Goal: Information Seeking & Learning: Learn about a topic

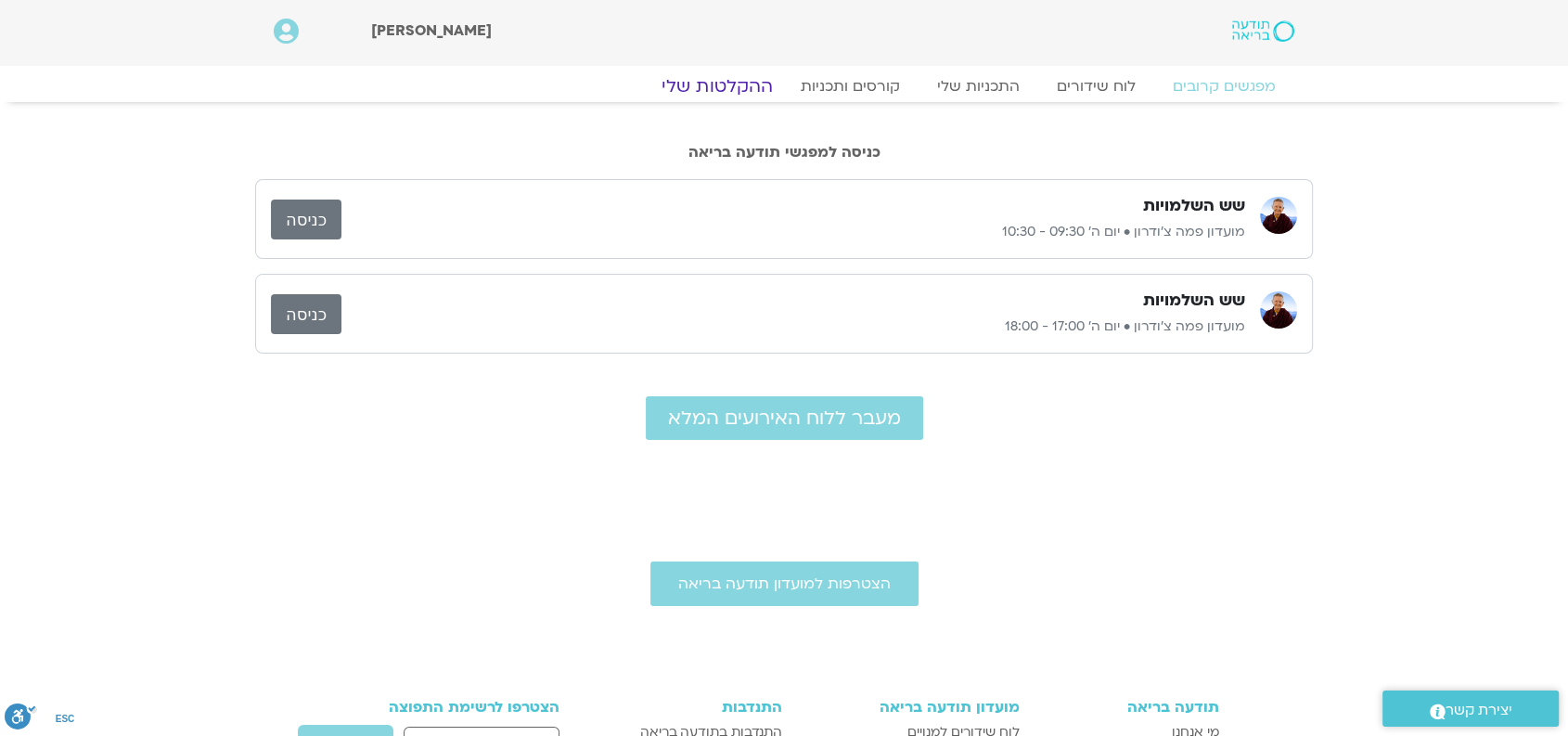
click at [764, 82] on link "ההקלטות שלי" at bounding box center [717, 86] width 156 height 23
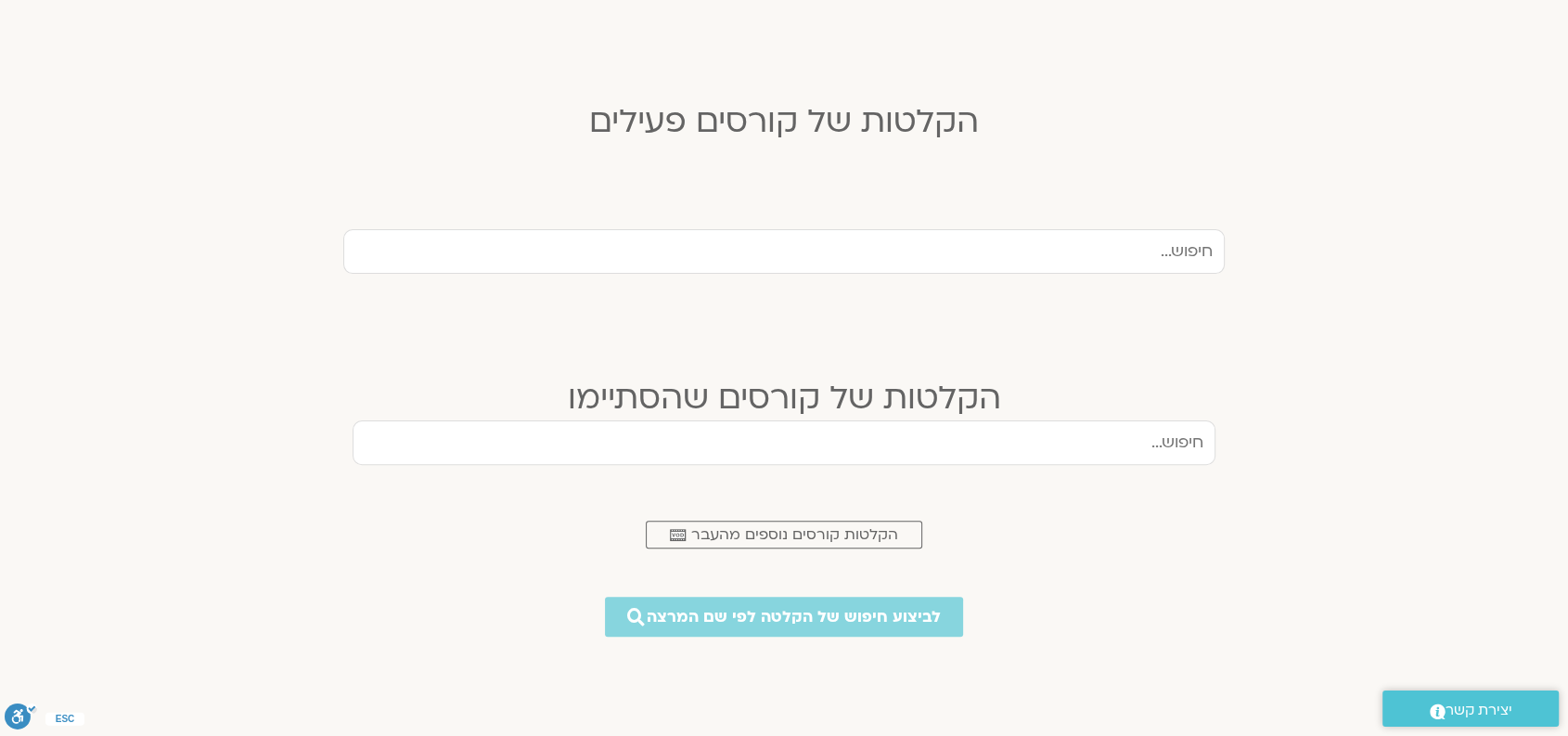
scroll to position [443, 0]
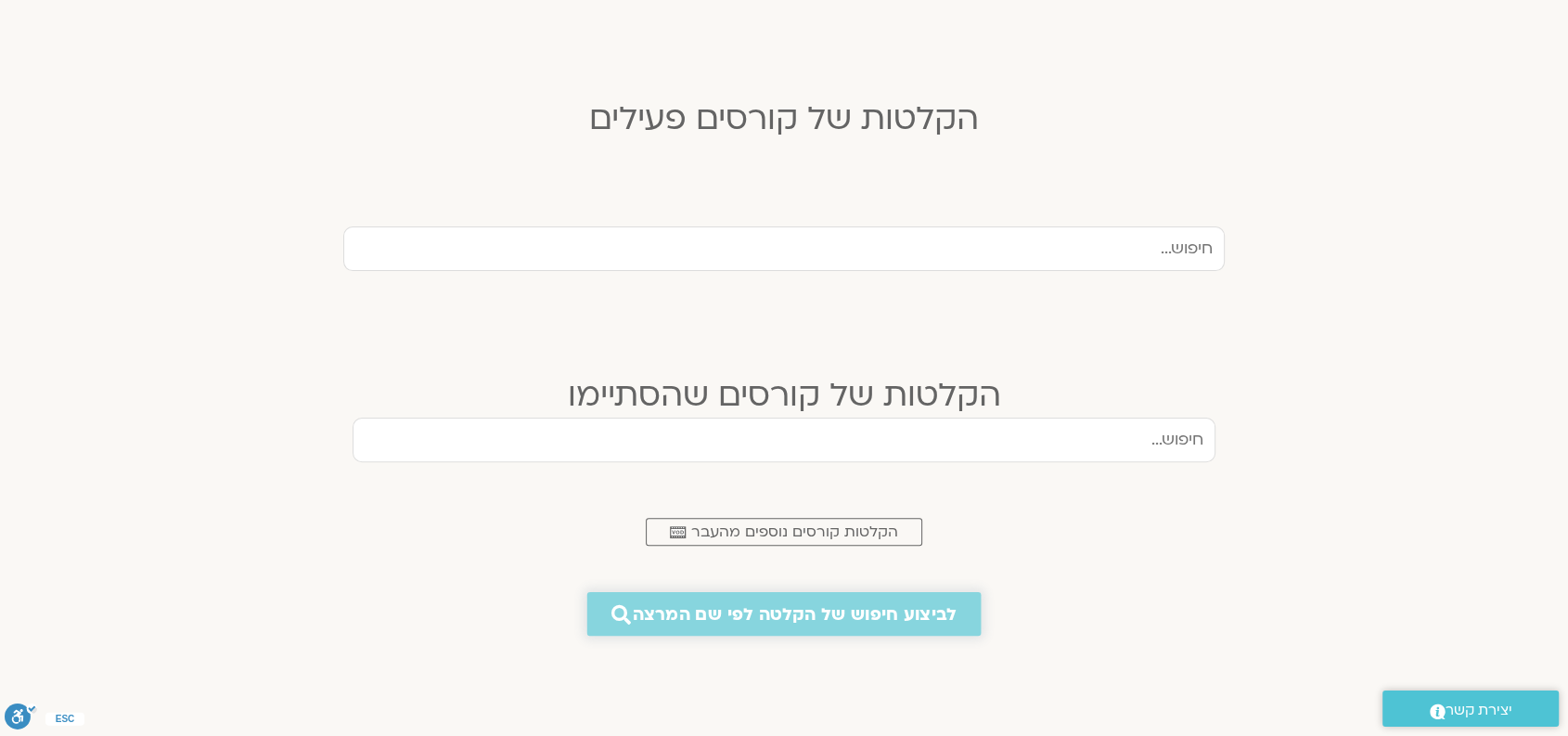
click at [896, 607] on span "לביצוע חיפוש של הקלטה לפי שם המרצה" at bounding box center [794, 614] width 324 height 20
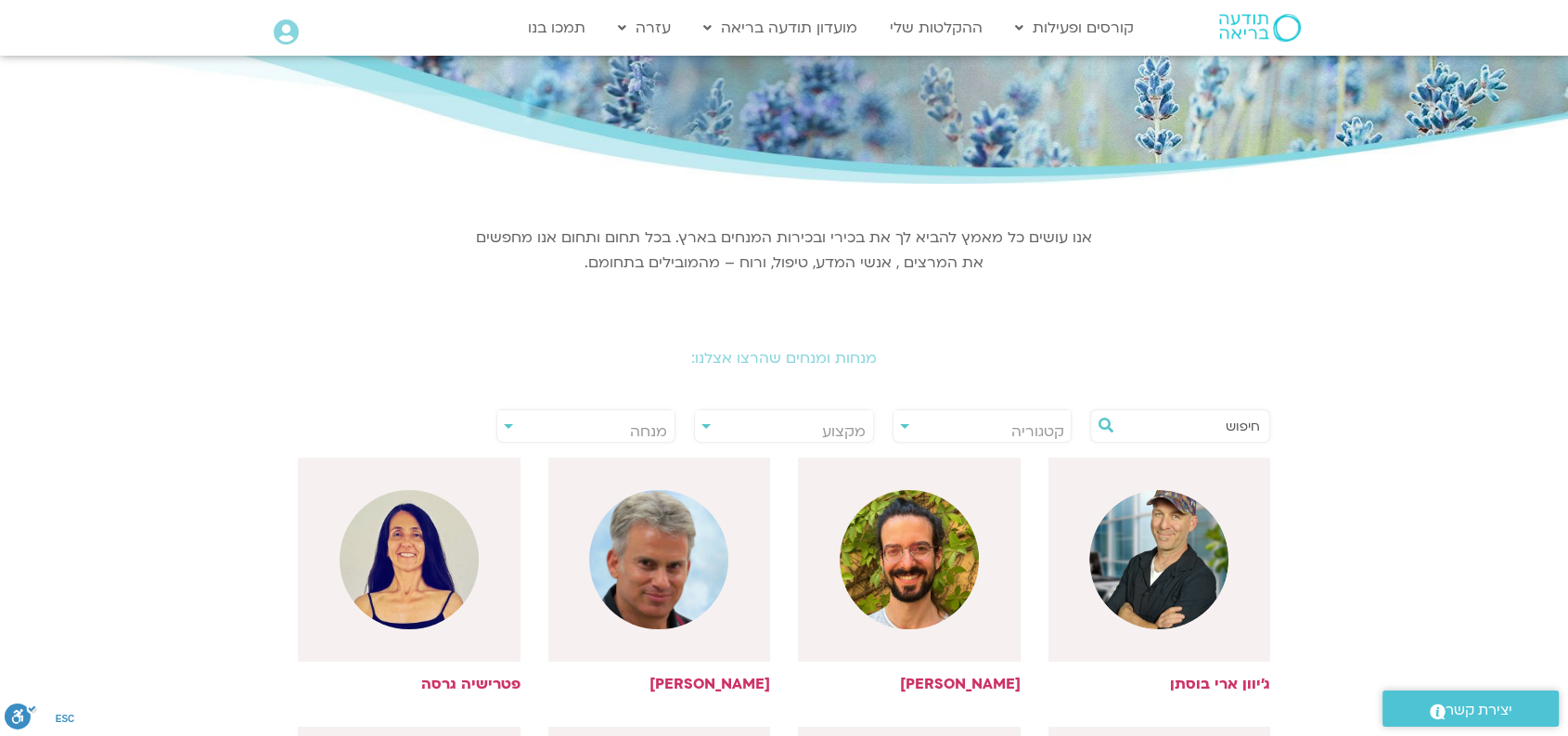
scroll to position [111, 0]
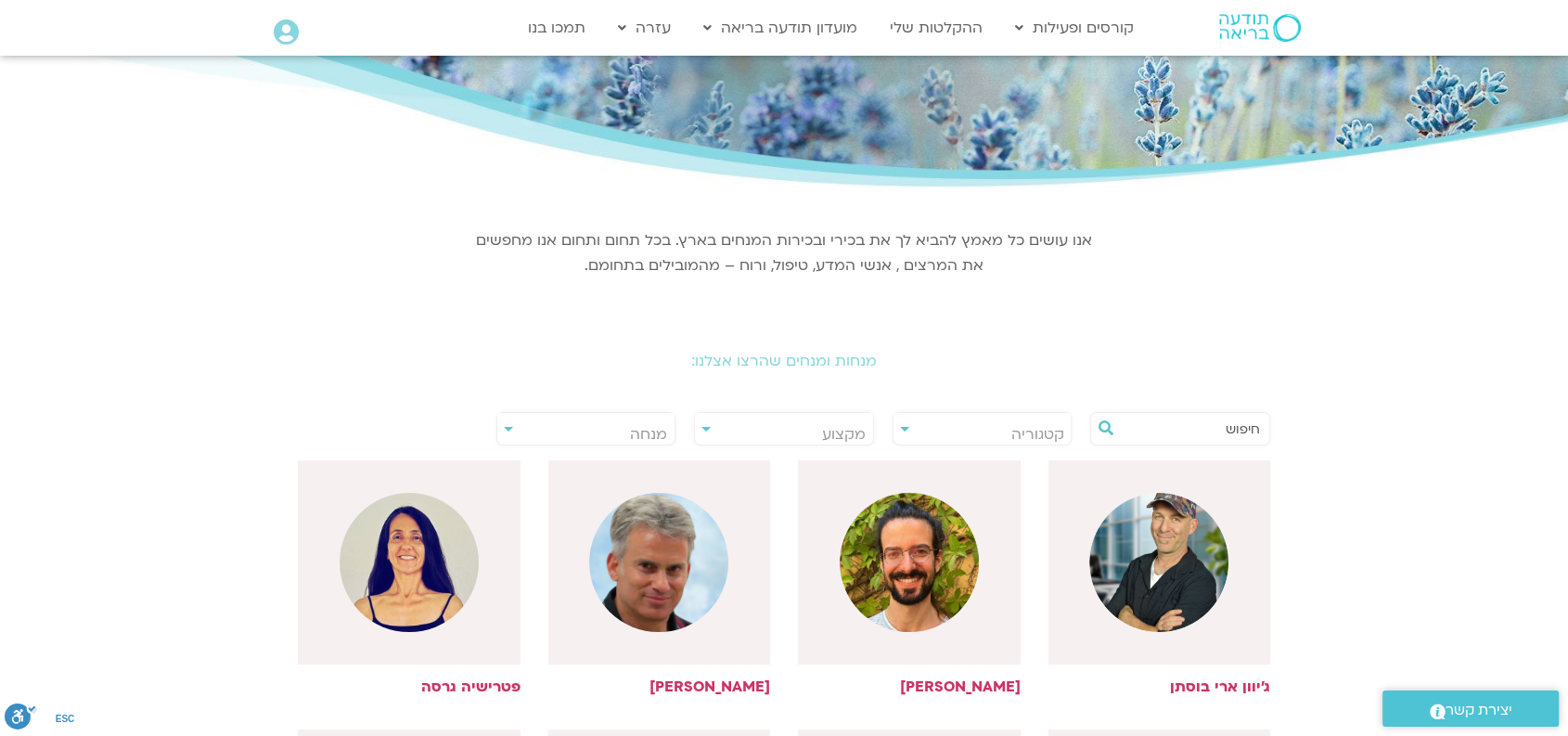
click at [1155, 420] on input "text" at bounding box center [1189, 428] width 141 height 32
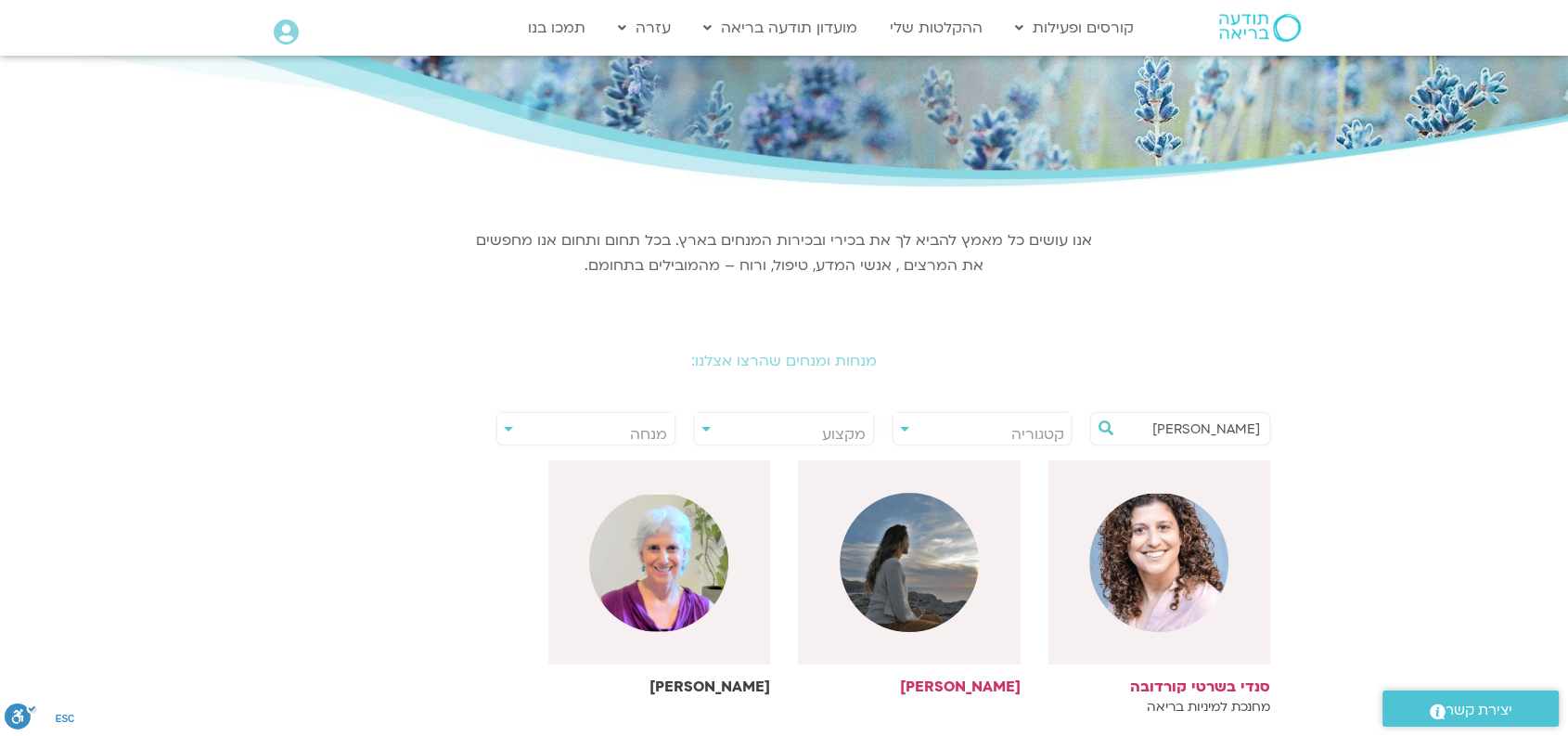
type input "[PERSON_NAME]"
click at [663, 552] on img at bounding box center [658, 561] width 139 height 139
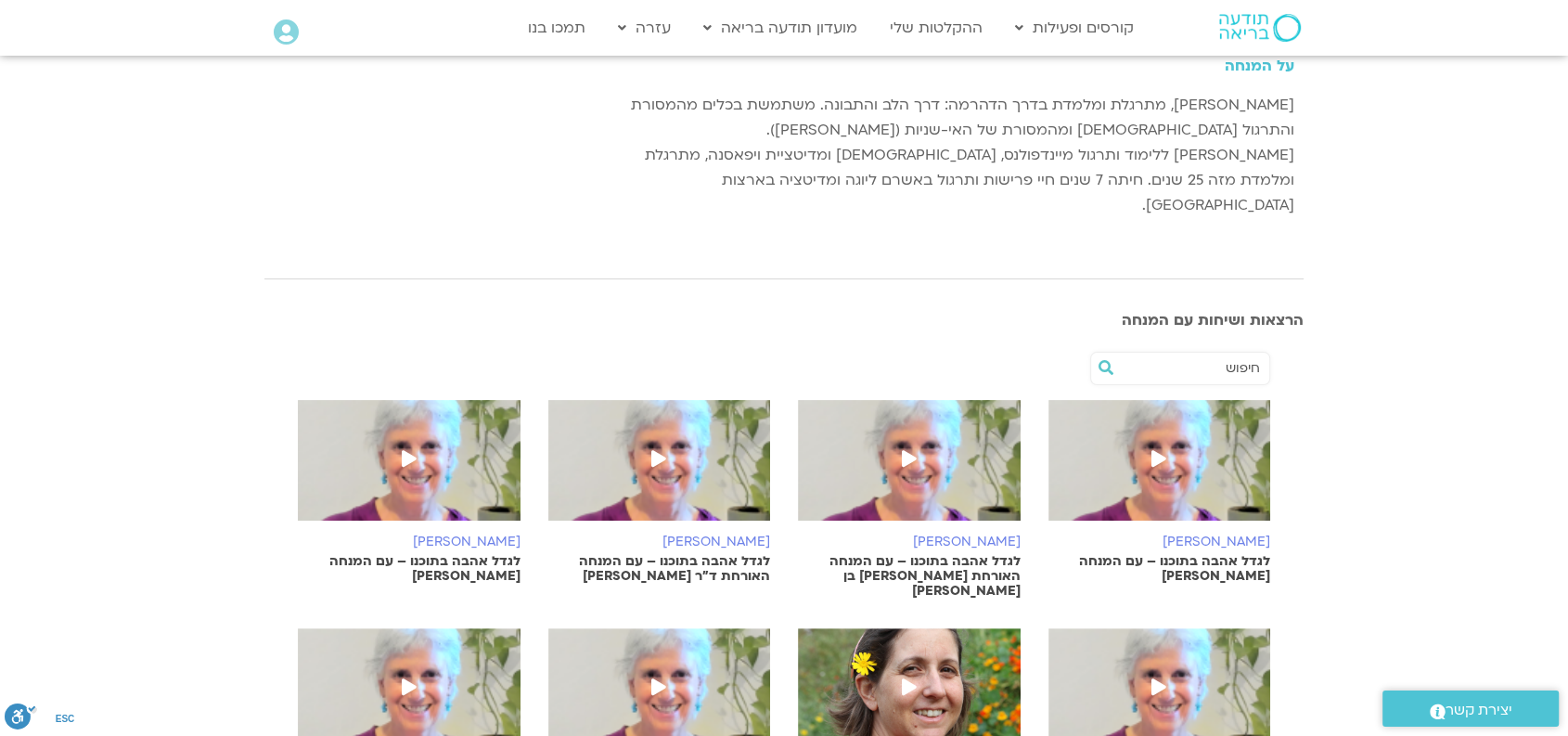
scroll to position [263, 0]
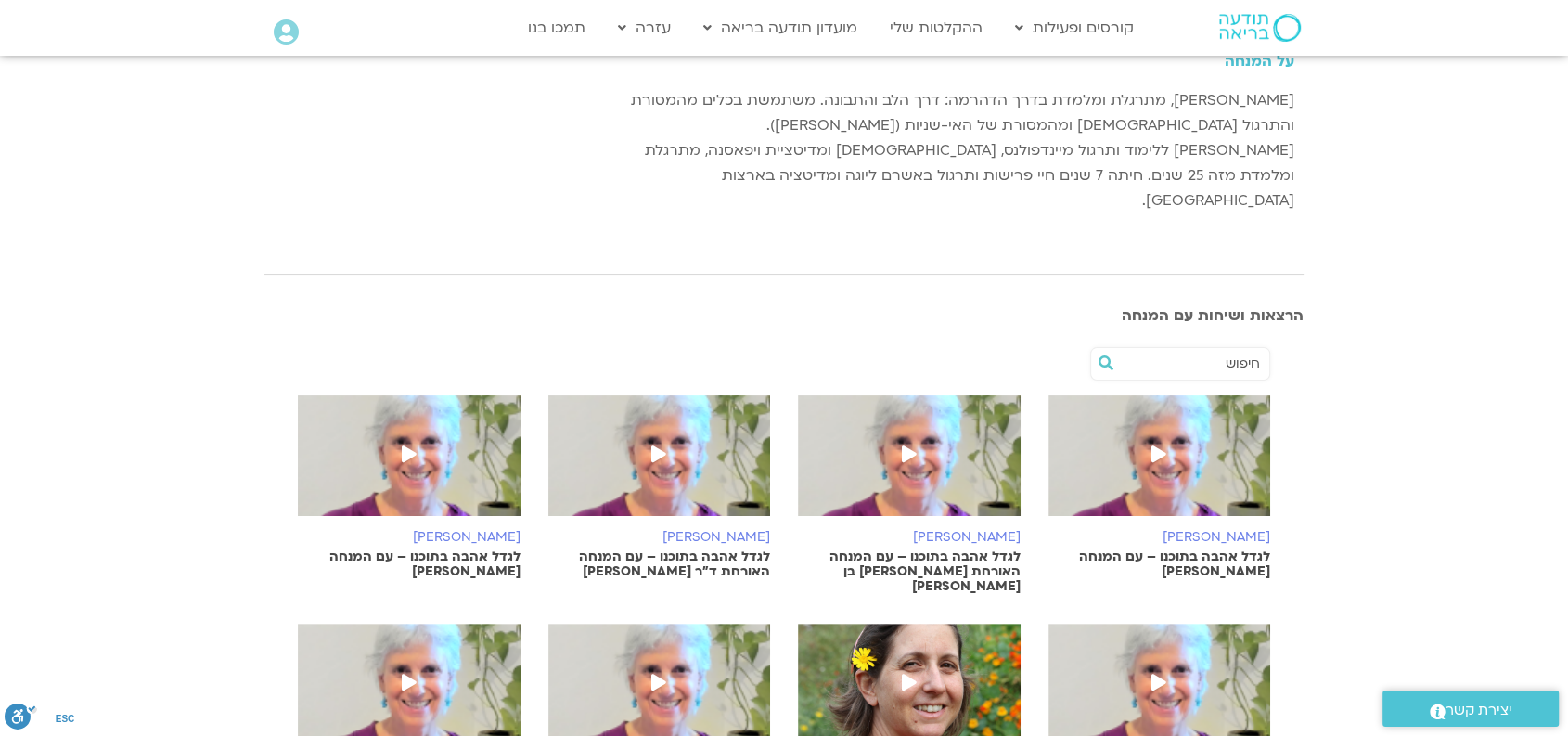
click at [410, 445] on icon at bounding box center [409, 453] width 15 height 17
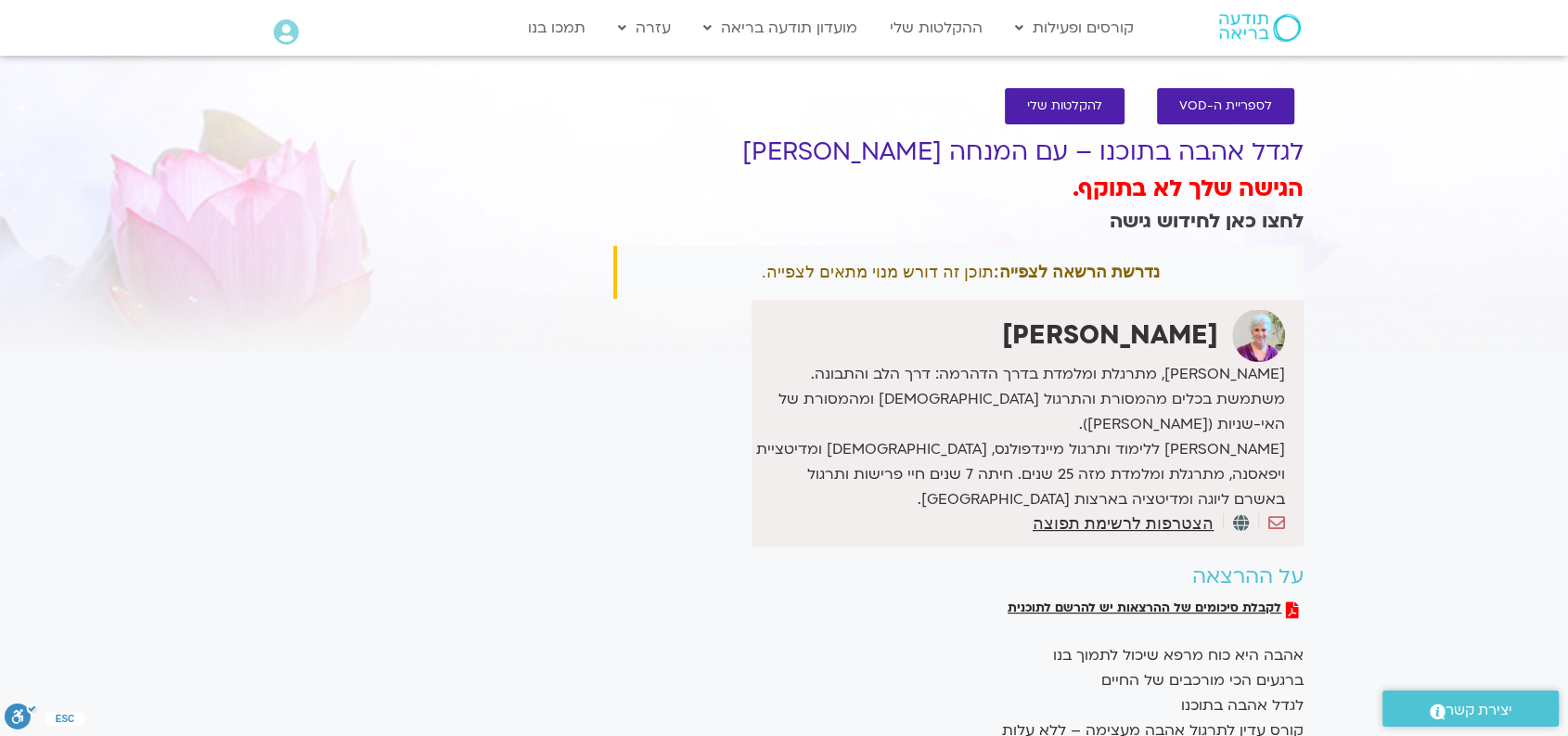
click at [1224, 210] on link "לחצו כאן לחידוש גישה" at bounding box center [1207, 221] width 194 height 27
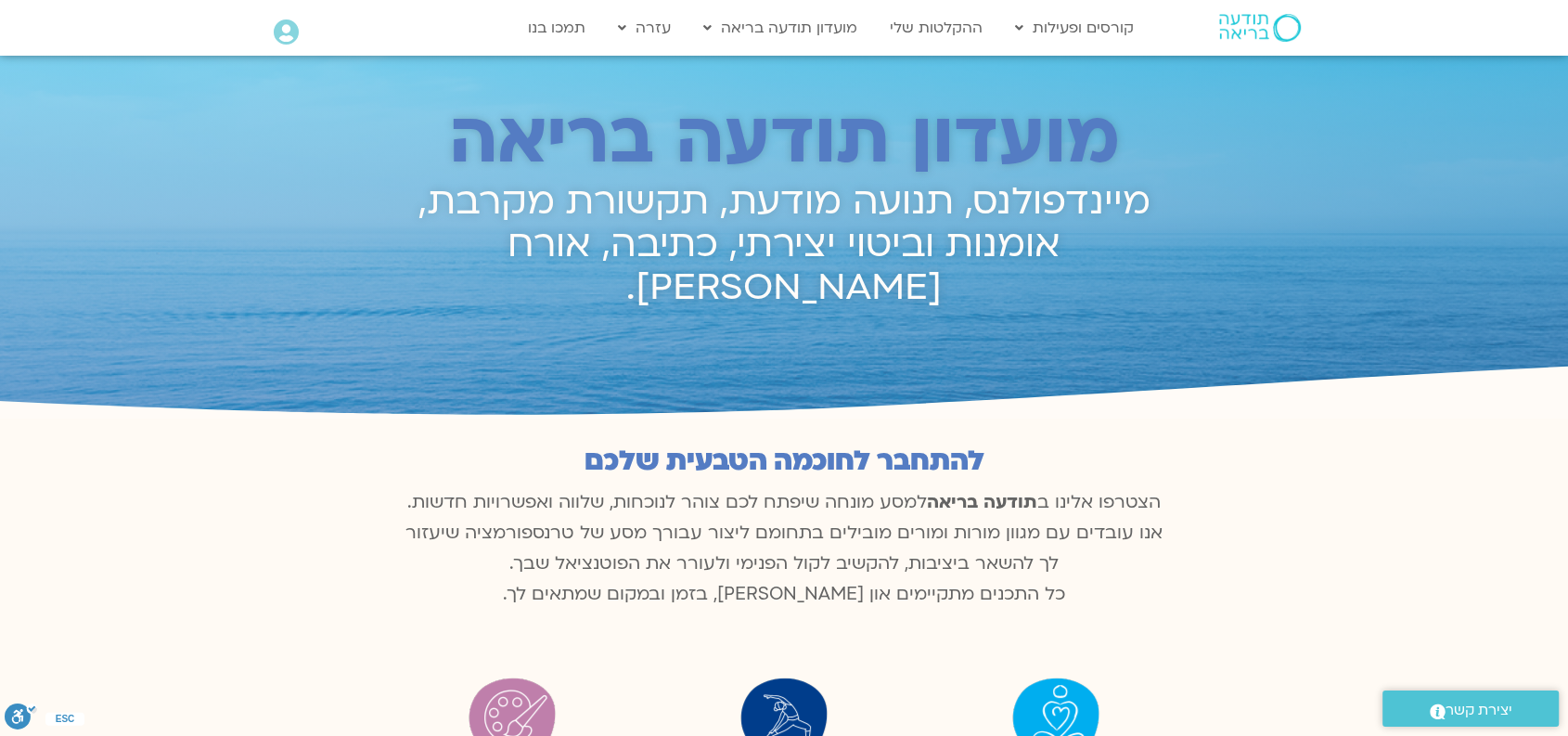
click at [280, 28] on icon at bounding box center [285, 33] width 25 height 26
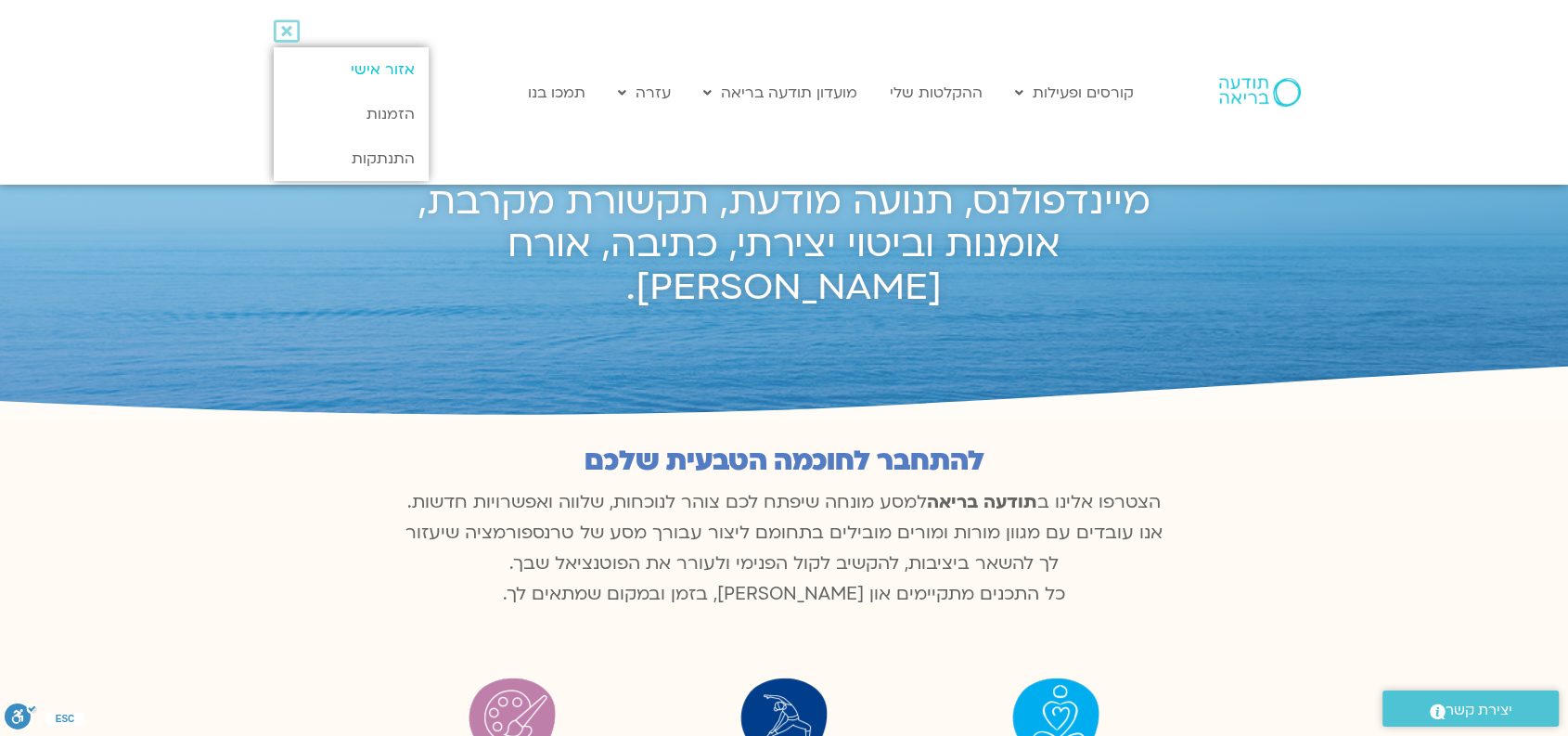
click at [364, 71] on link "אזור אישי" at bounding box center [350, 69] width 155 height 44
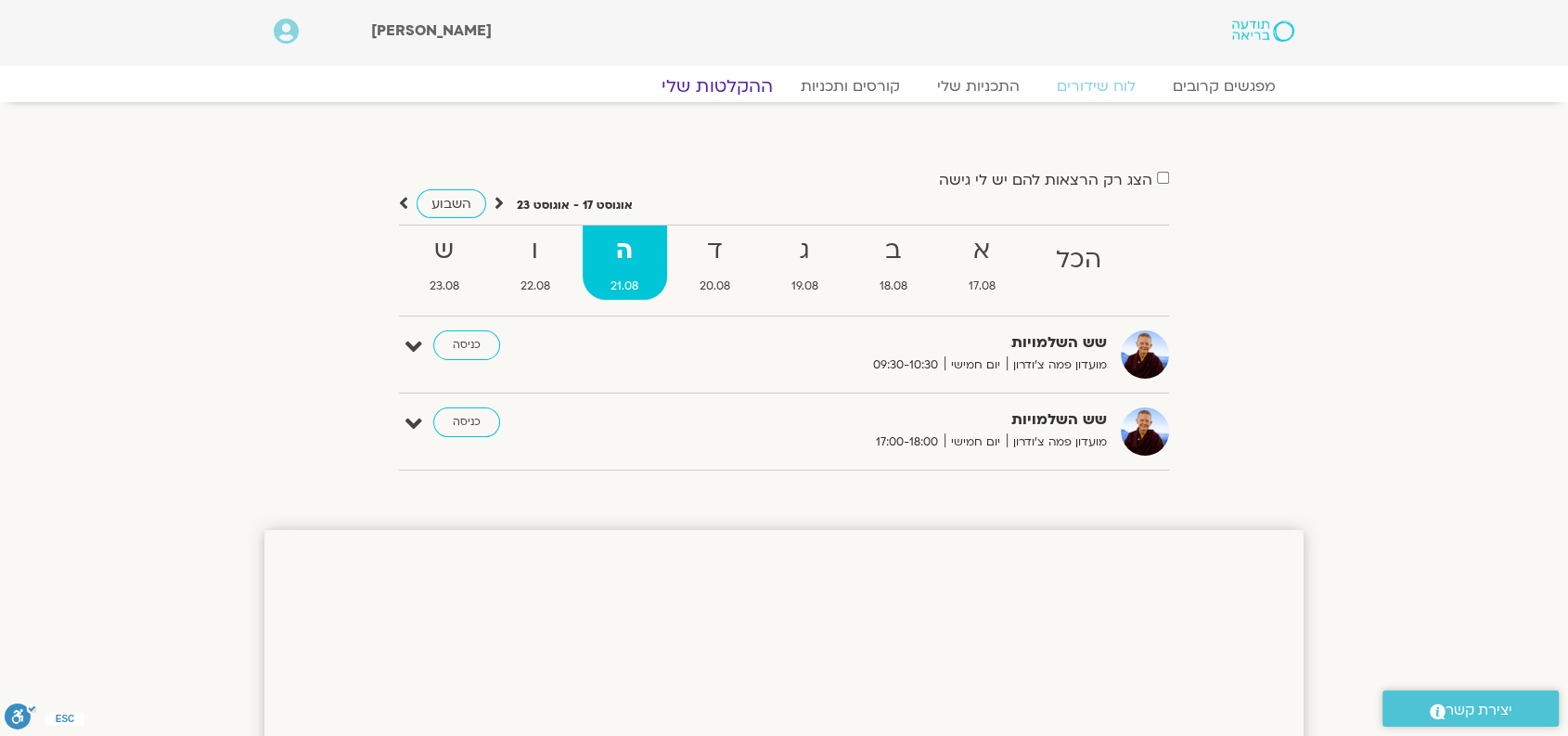
click at [718, 85] on link "ההקלטות שלי" at bounding box center [717, 86] width 156 height 23
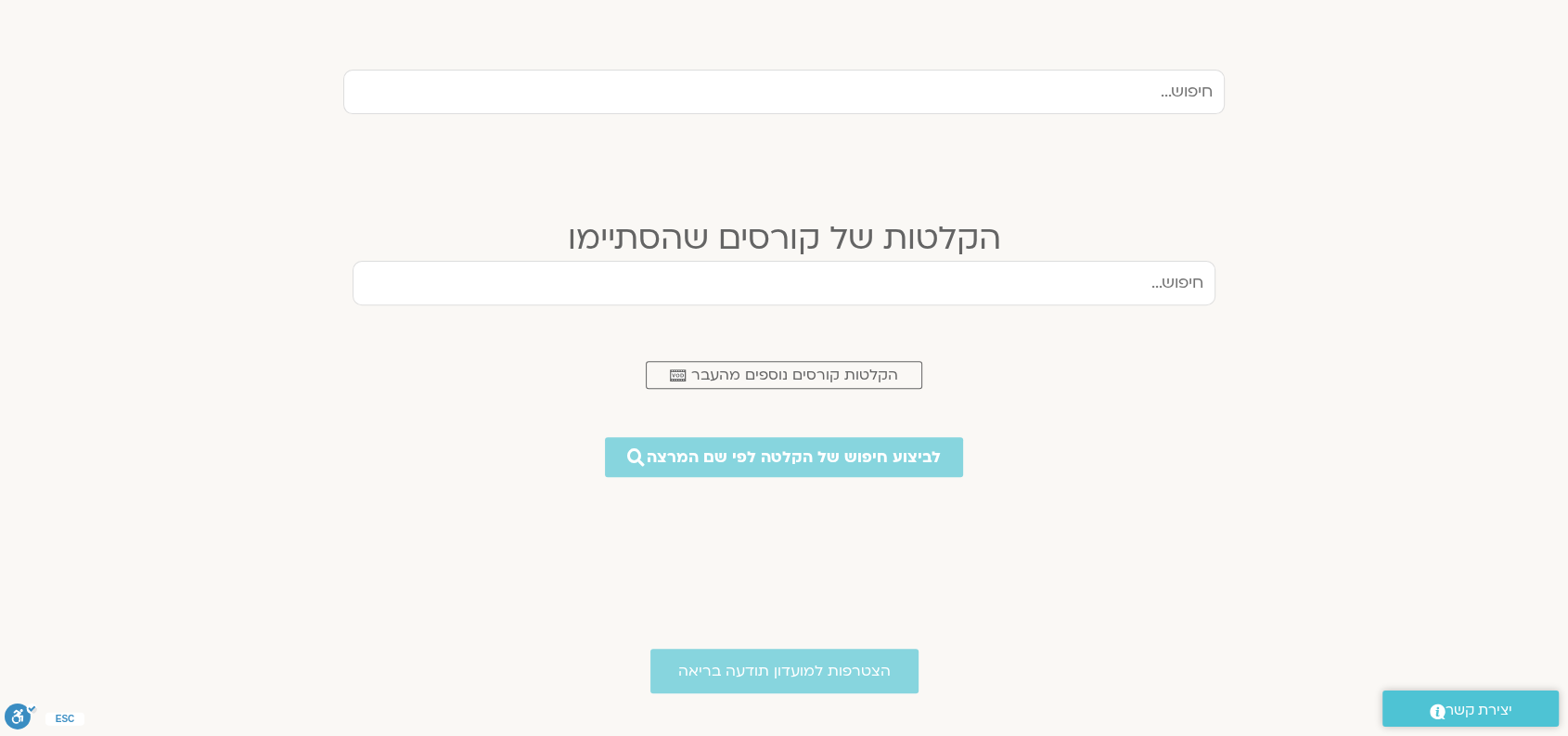
scroll to position [824, 0]
